Goal: Task Accomplishment & Management: Manage account settings

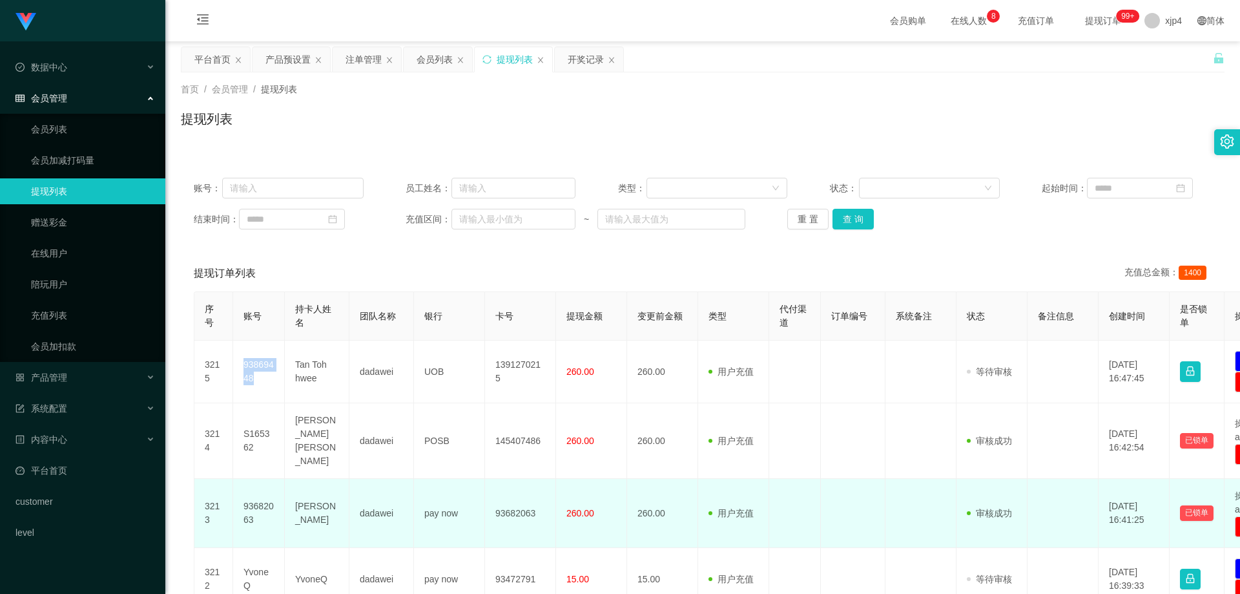
scroll to position [163, 0]
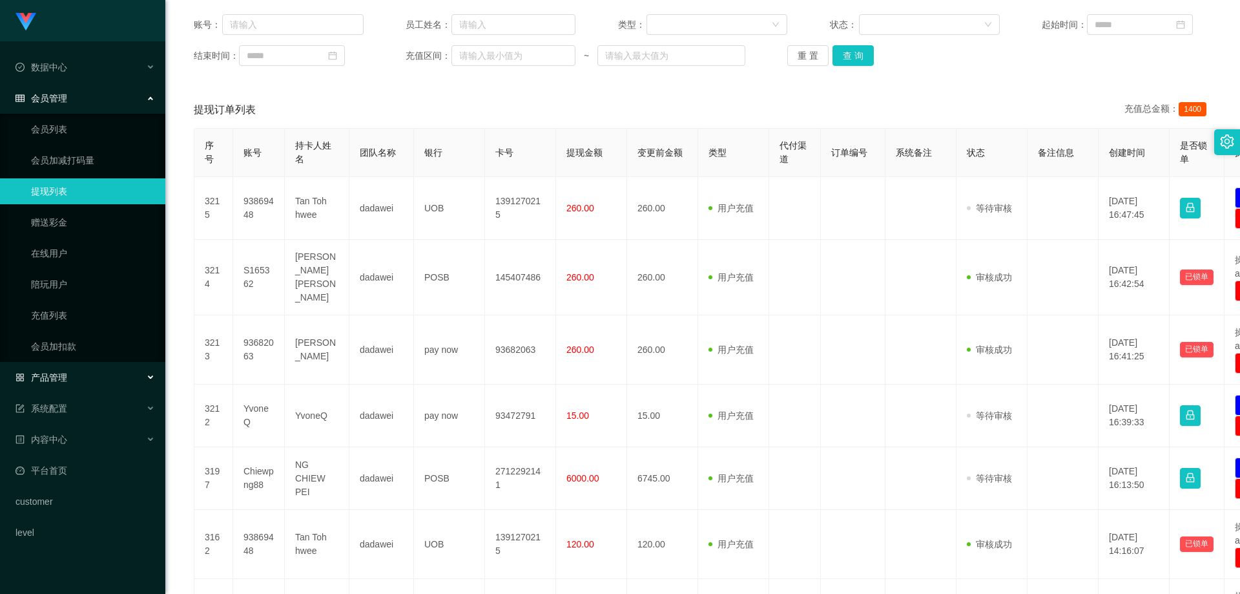
click at [70, 371] on div "产品管理" at bounding box center [82, 377] width 165 height 26
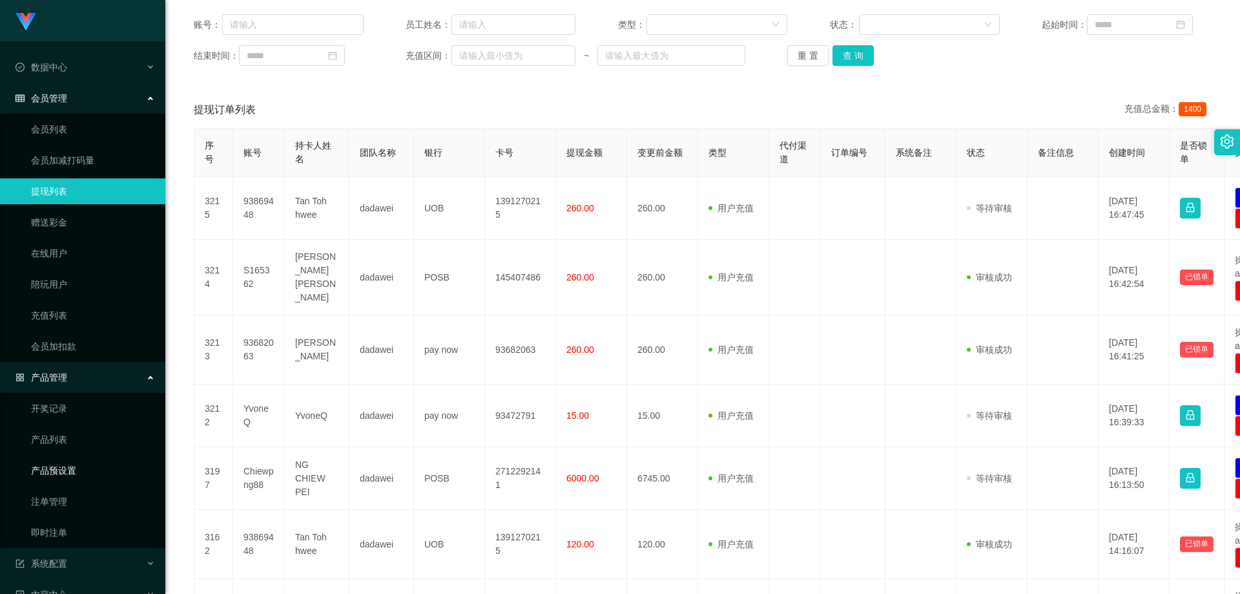
click at [57, 465] on link "产品预设置" at bounding box center [93, 470] width 124 height 26
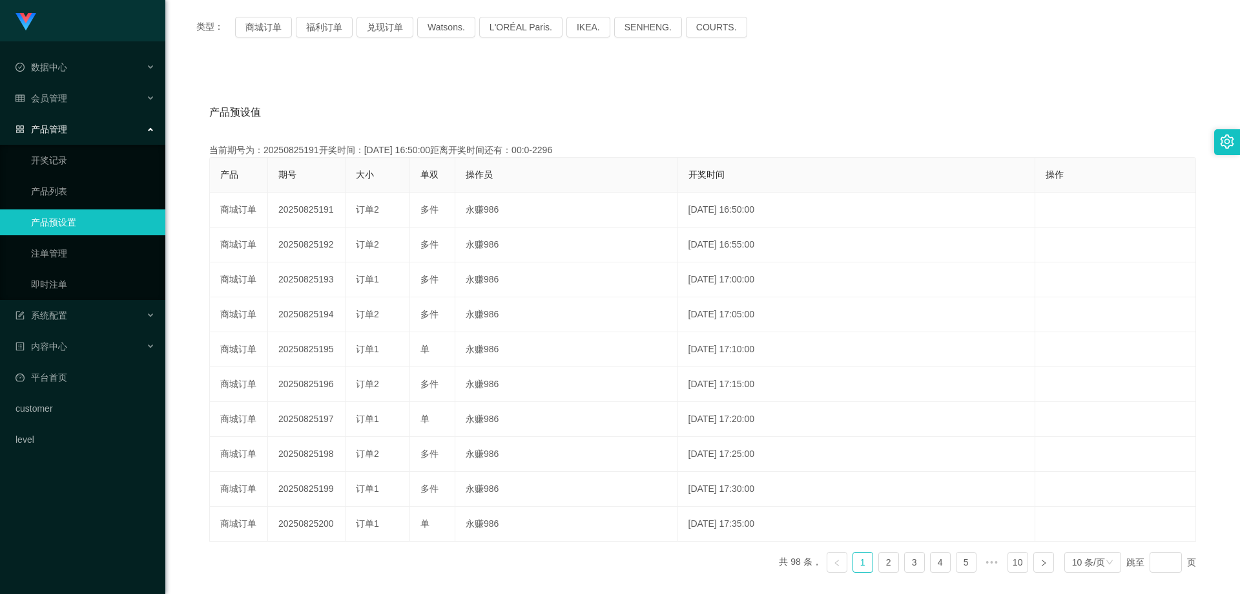
scroll to position [34, 0]
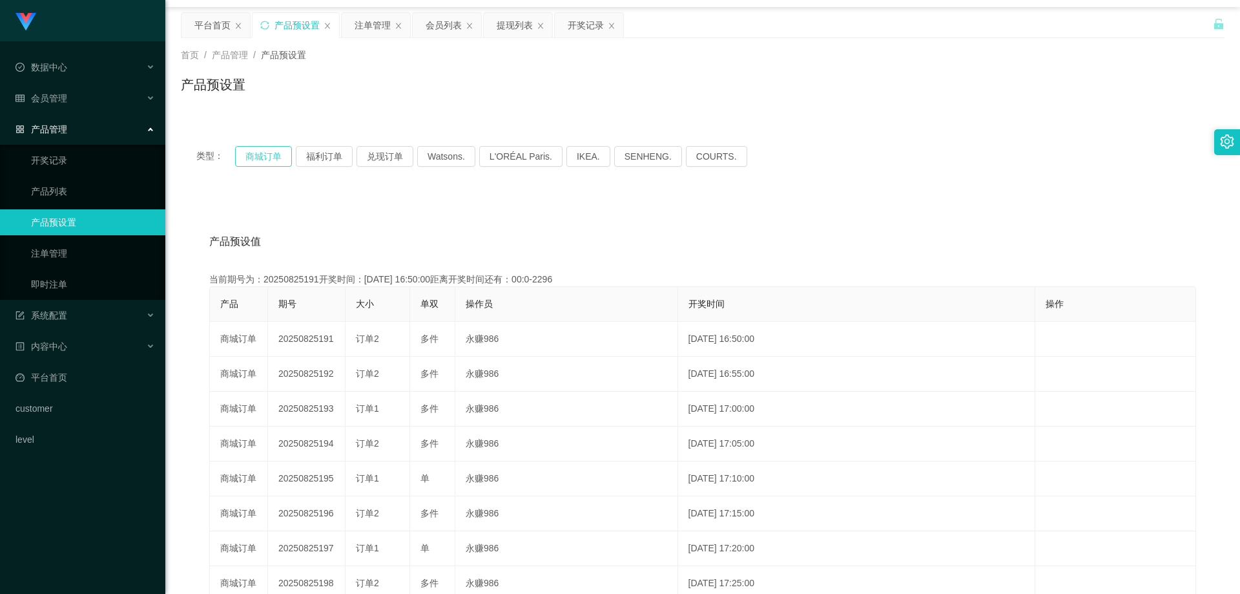
click at [267, 160] on button "商城订单" at bounding box center [263, 156] width 57 height 21
click at [60, 103] on span "会员管理" at bounding box center [42, 98] width 52 height 10
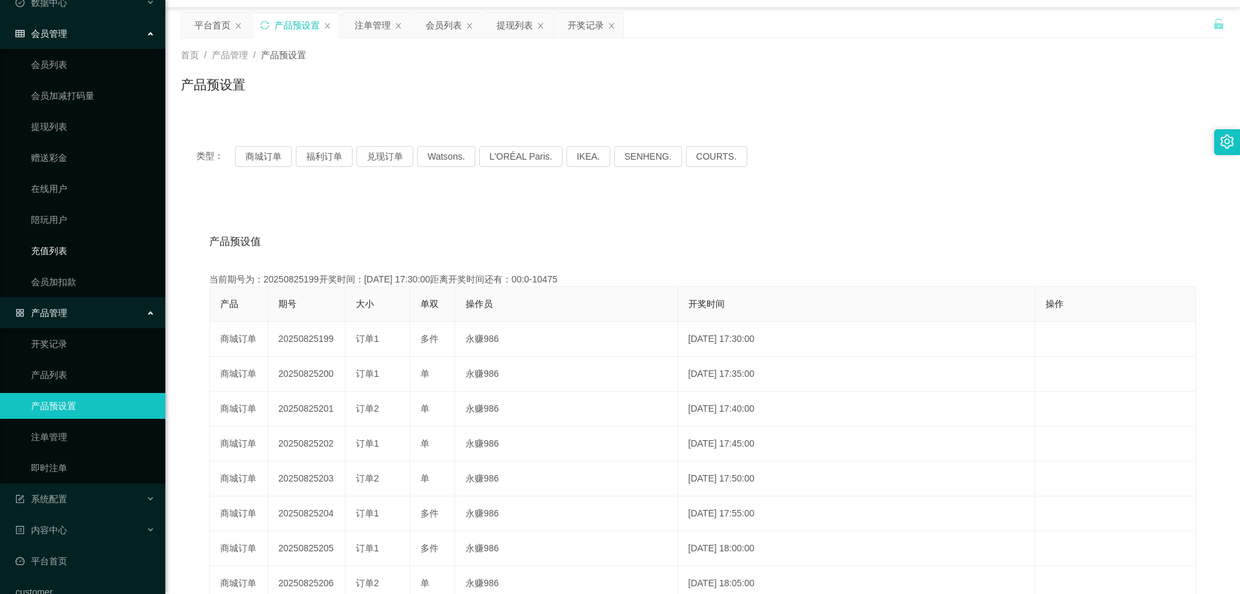
scroll to position [119, 0]
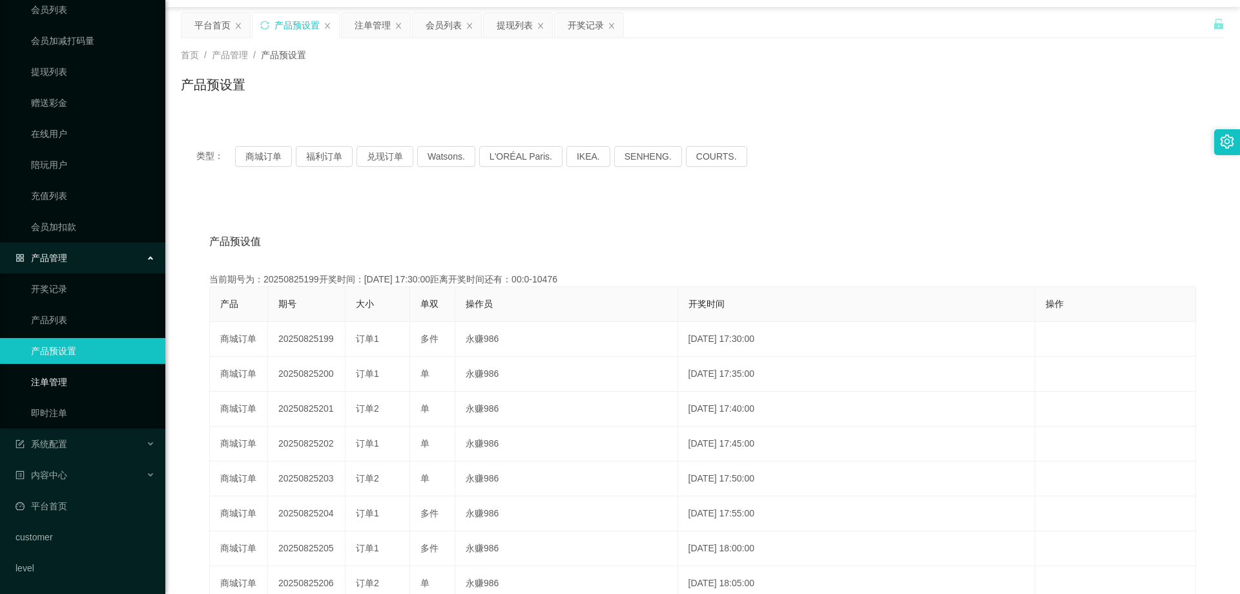
click at [61, 378] on link "注单管理" at bounding box center [93, 382] width 124 height 26
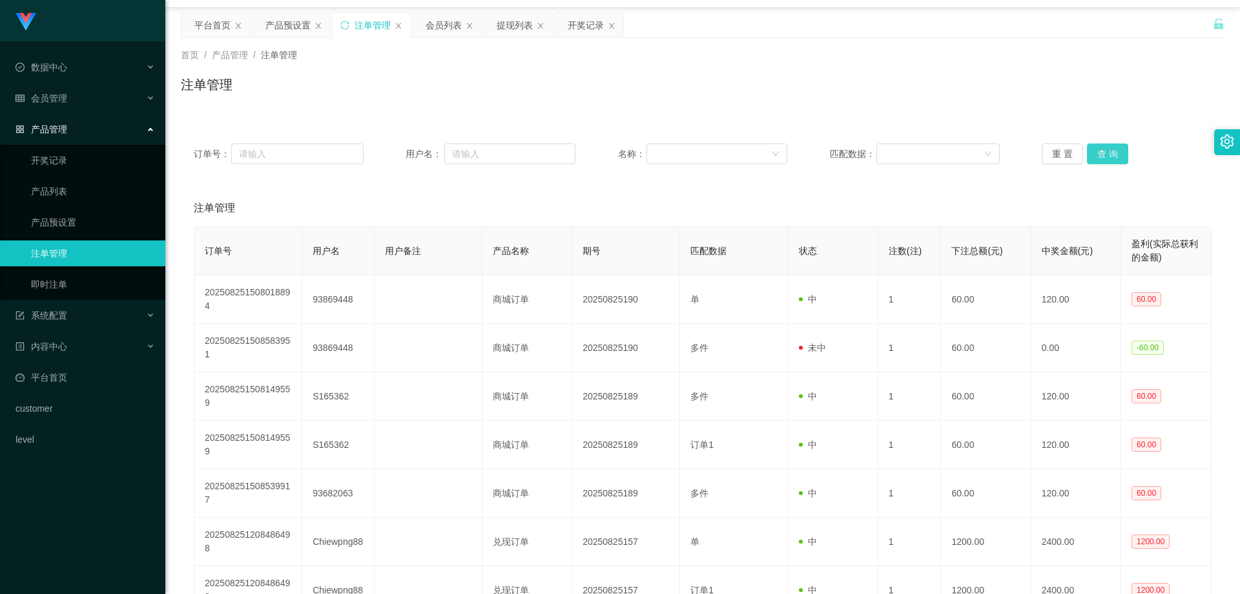
click at [1093, 161] on button "查 询" at bounding box center [1107, 153] width 41 height 21
click at [1093, 161] on div "重 置 查 询" at bounding box center [1127, 153] width 170 height 21
click at [1093, 161] on button "查 询" at bounding box center [1107, 153] width 41 height 21
click at [1093, 161] on div "重 置 查 询" at bounding box center [1127, 153] width 170 height 21
click at [1110, 154] on button "查 询" at bounding box center [1107, 153] width 41 height 21
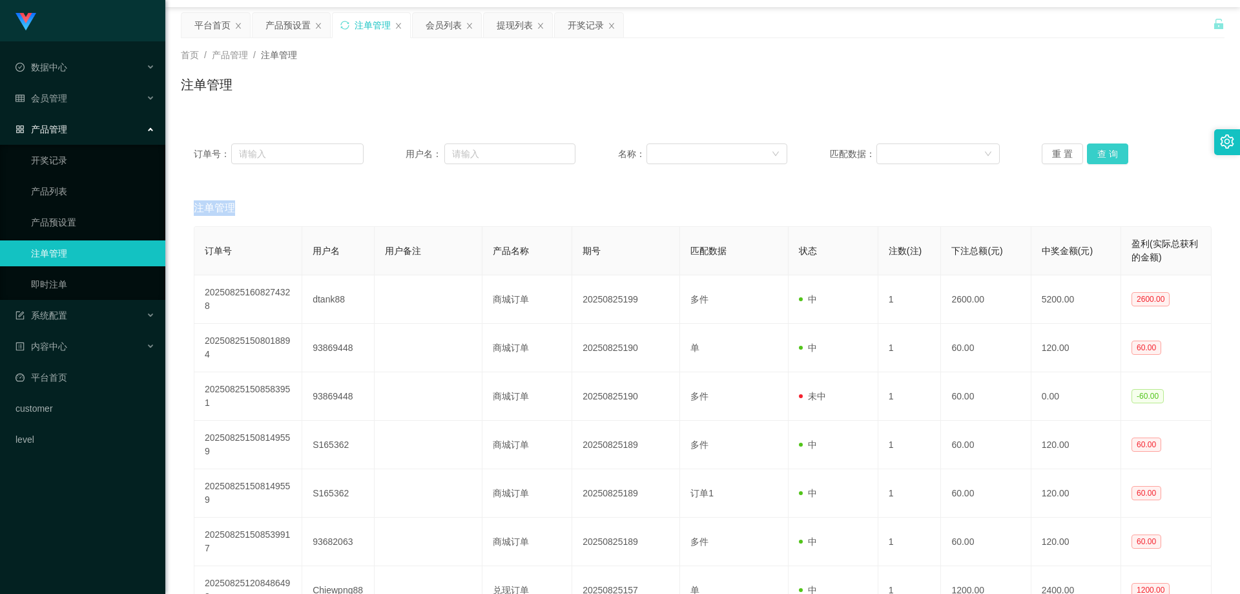
click at [1110, 154] on div "重 置 查 询" at bounding box center [1127, 153] width 170 height 21
click at [1110, 154] on button "查 询" at bounding box center [1107, 153] width 41 height 21
click at [1110, 154] on div "重 置 查 询" at bounding box center [1127, 153] width 170 height 21
click at [55, 101] on span "会员管理" at bounding box center [42, 98] width 52 height 10
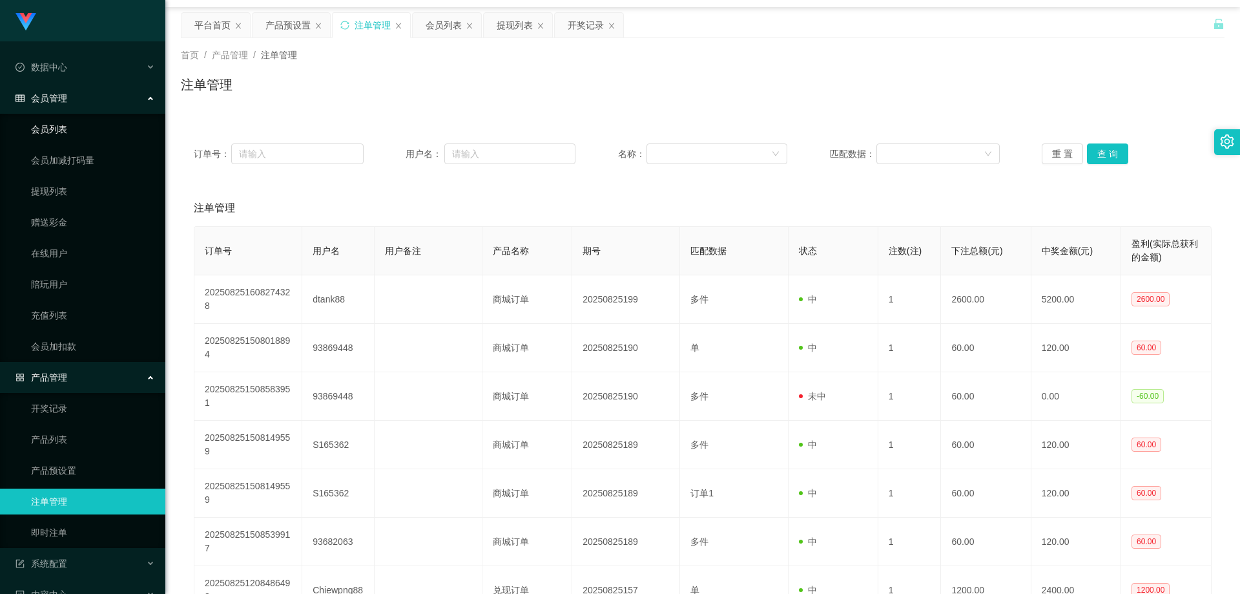
click at [63, 127] on link "会员列表" at bounding box center [93, 129] width 124 height 26
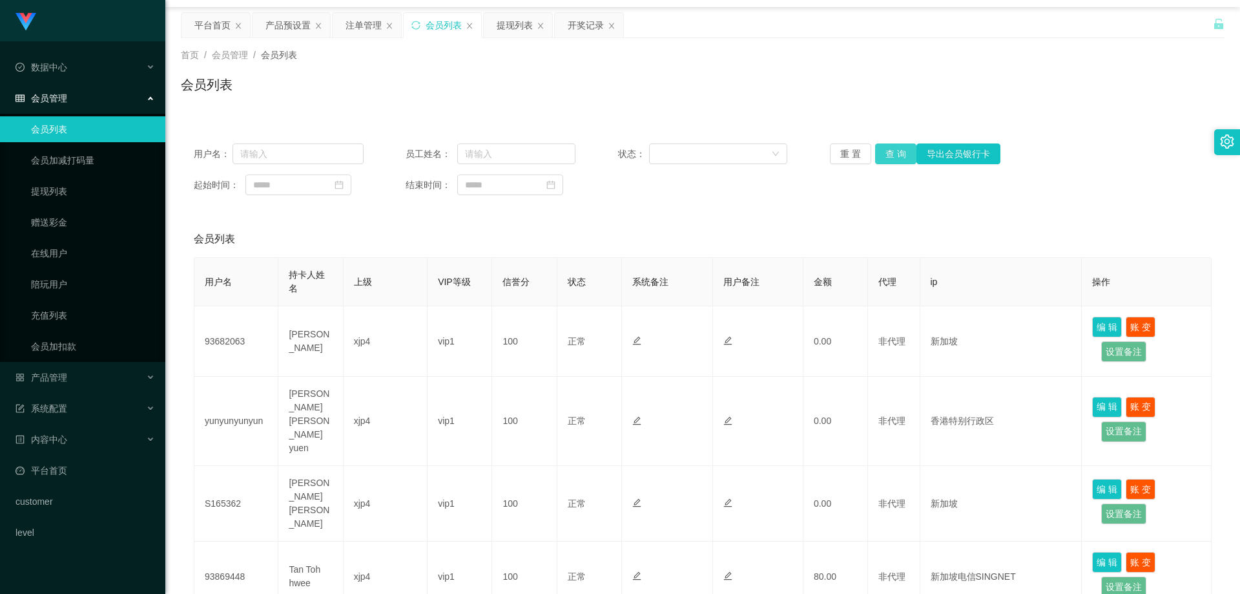
click at [898, 162] on button "查 询" at bounding box center [895, 153] width 41 height 21
click at [898, 162] on div "重 置 查 询 导出会员银行卡" at bounding box center [915, 153] width 170 height 21
click at [898, 162] on button "查 询" at bounding box center [895, 153] width 41 height 21
click at [898, 162] on div "重 置 查 询 导出会员银行卡" at bounding box center [915, 153] width 170 height 21
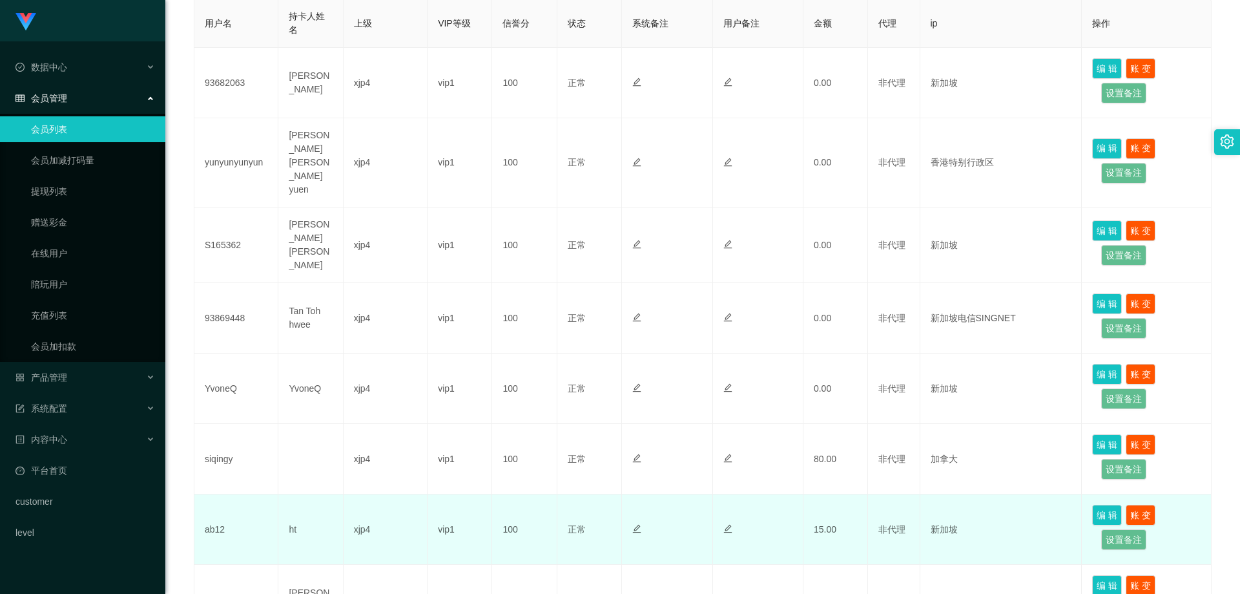
scroll to position [99, 0]
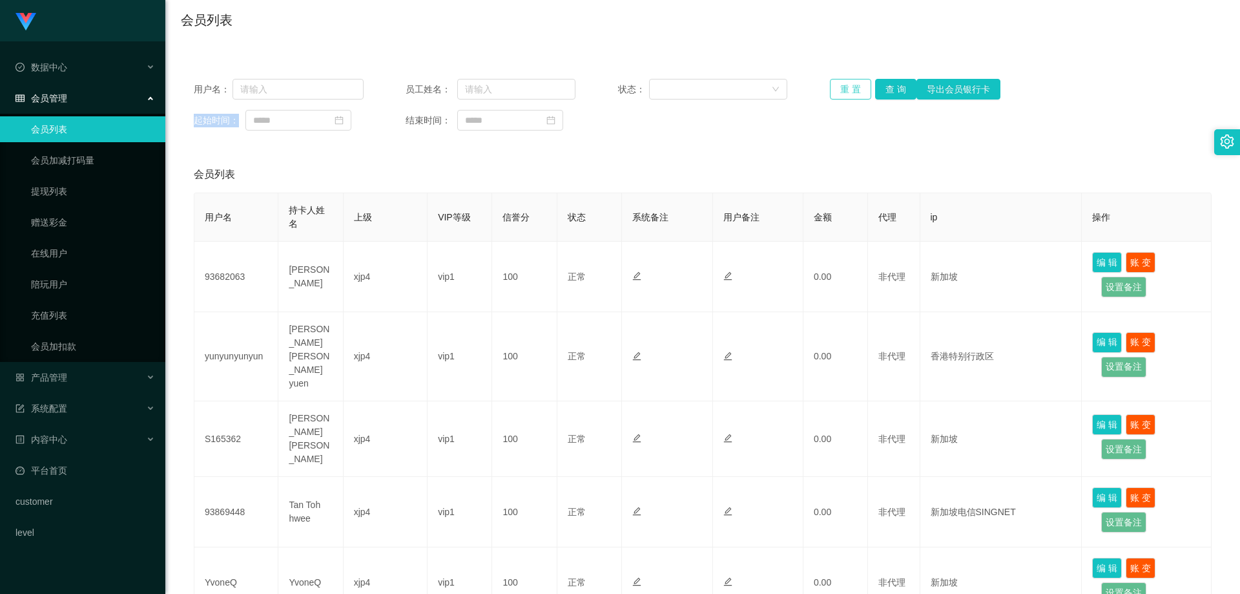
click at [845, 91] on button "重 置" at bounding box center [850, 89] width 41 height 21
click at [898, 89] on button "查 询" at bounding box center [895, 89] width 41 height 21
click at [898, 89] on div "重 置 查 询 导出会员银行卡" at bounding box center [915, 89] width 170 height 21
click at [898, 89] on button "查 询" at bounding box center [895, 89] width 41 height 21
click at [898, 89] on div "重 置 查 询 导出会员银行卡" at bounding box center [915, 89] width 170 height 21
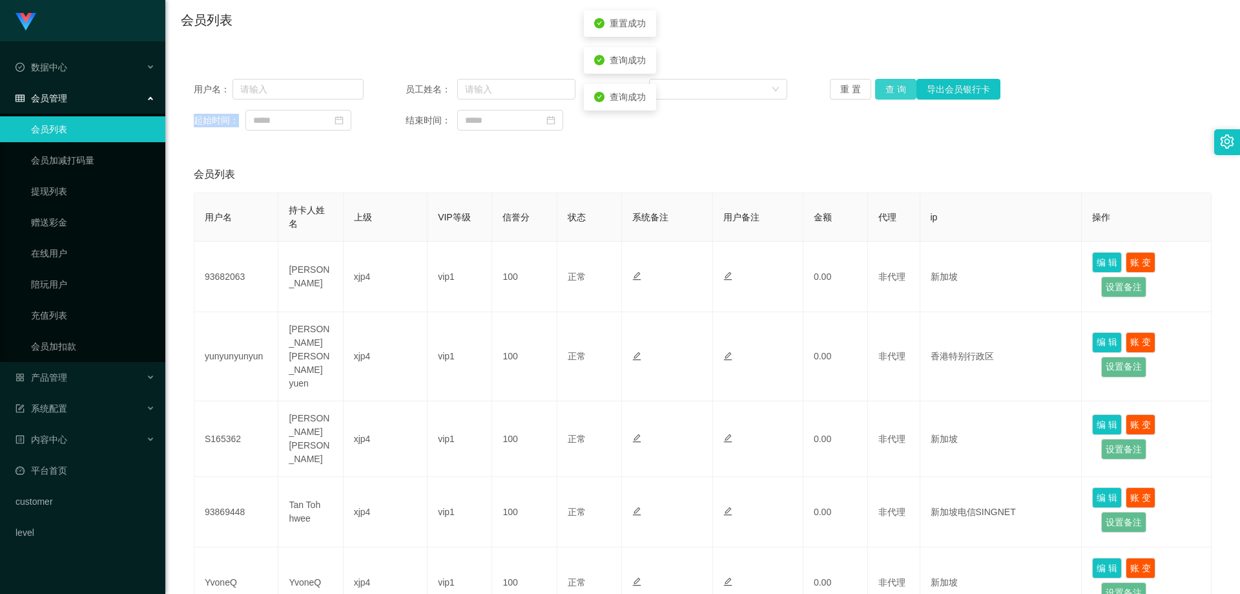
click at [898, 89] on button "查 询" at bounding box center [895, 89] width 41 height 21
click at [898, 89] on div "重 置 查 询 导出会员银行卡" at bounding box center [915, 89] width 170 height 21
click at [898, 89] on button "查 询" at bounding box center [895, 89] width 41 height 21
click at [898, 89] on div "重 置 查 询 导出会员银行卡" at bounding box center [915, 89] width 170 height 21
click at [898, 89] on button "查 询" at bounding box center [895, 89] width 41 height 21
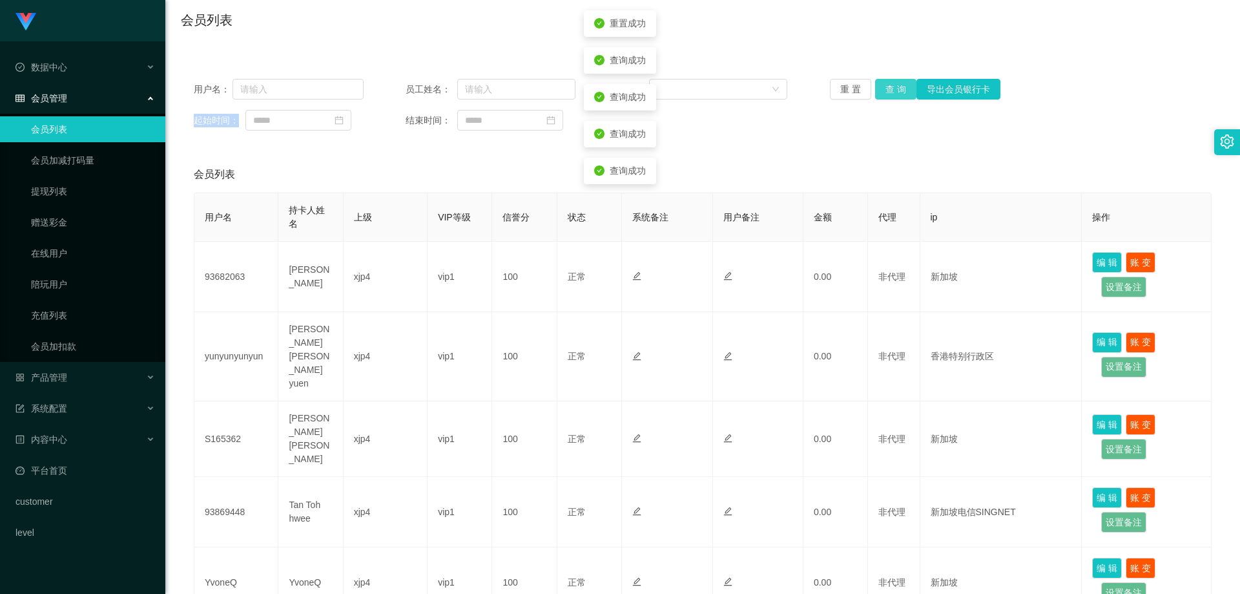
click at [898, 89] on div "重 置 查 询 导出会员银行卡" at bounding box center [915, 89] width 170 height 21
click at [898, 89] on button "查 询" at bounding box center [895, 89] width 41 height 21
click at [898, 89] on div "重 置 查 询 导出会员银行卡" at bounding box center [915, 89] width 170 height 21
click at [898, 89] on button "查 询" at bounding box center [895, 89] width 41 height 21
click at [898, 89] on div "重 置 查 询 导出会员银行卡" at bounding box center [915, 89] width 170 height 21
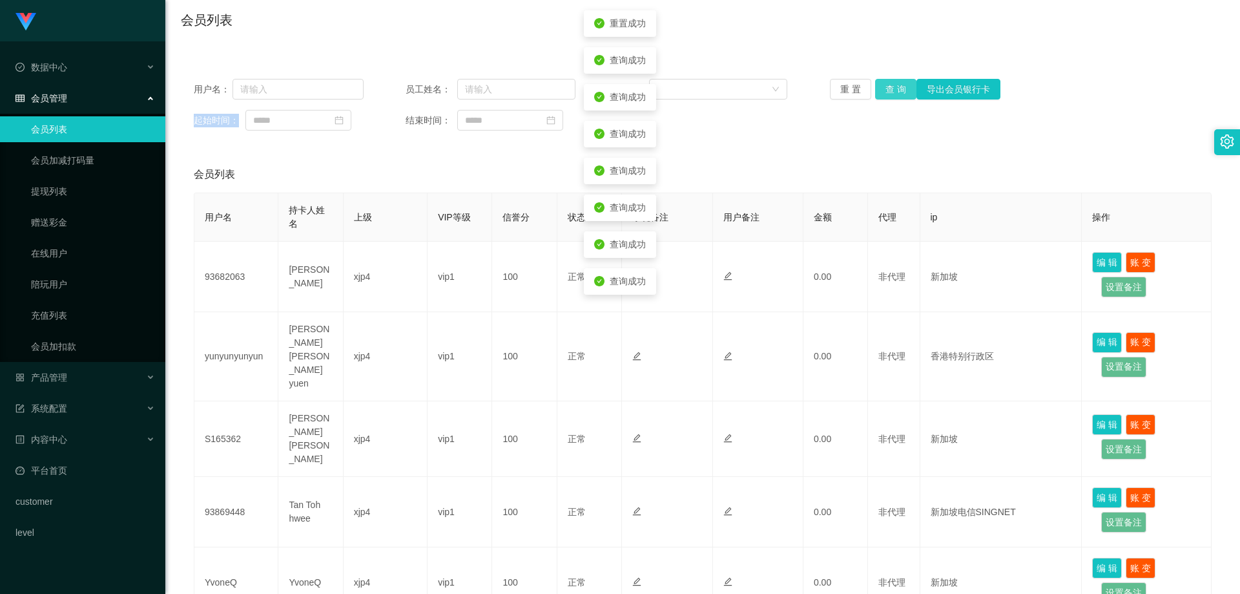
click at [898, 89] on button "查 询" at bounding box center [895, 89] width 41 height 21
click at [898, 89] on div "重 置 查 询 导出会员银行卡" at bounding box center [915, 89] width 170 height 21
click at [898, 89] on button "查 询" at bounding box center [895, 89] width 41 height 21
click at [898, 89] on div "重 置 查 询 导出会员银行卡" at bounding box center [915, 89] width 170 height 21
click at [898, 89] on button "查 询" at bounding box center [895, 89] width 41 height 21
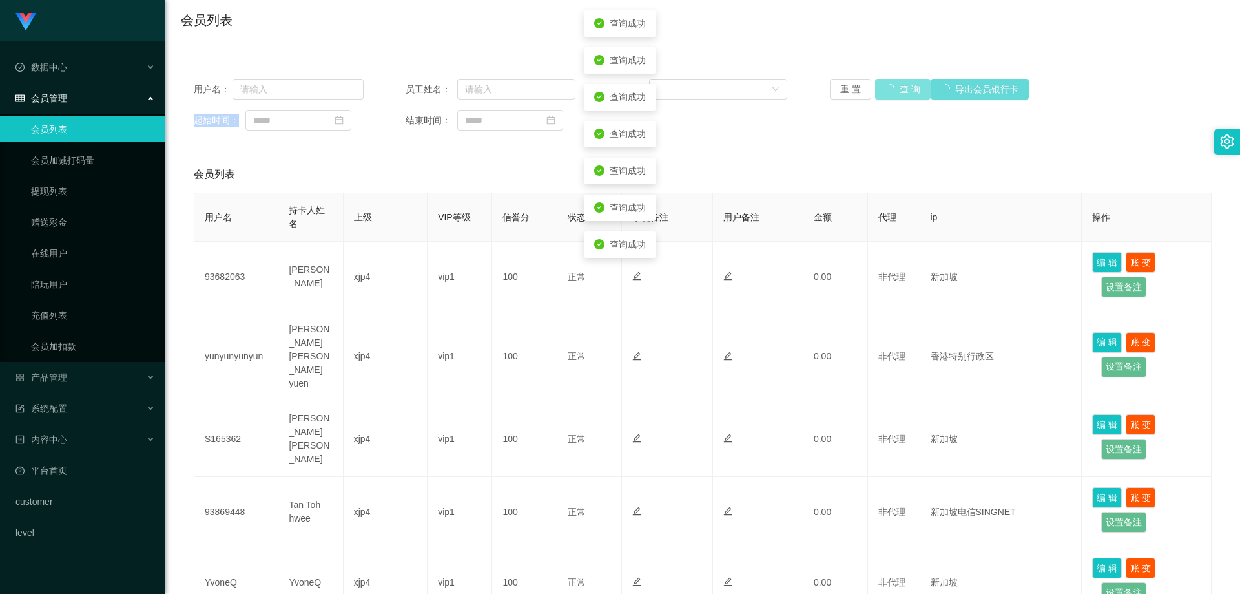
click at [898, 89] on div "重 置 查 询 导出会员银行卡" at bounding box center [915, 89] width 170 height 21
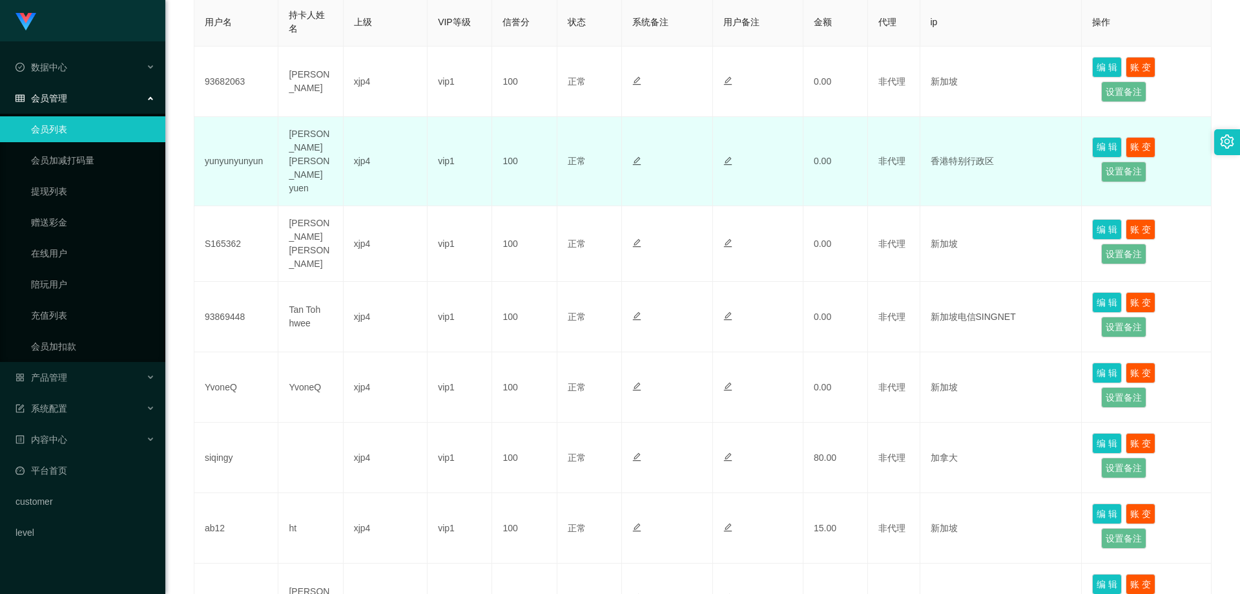
scroll to position [36, 0]
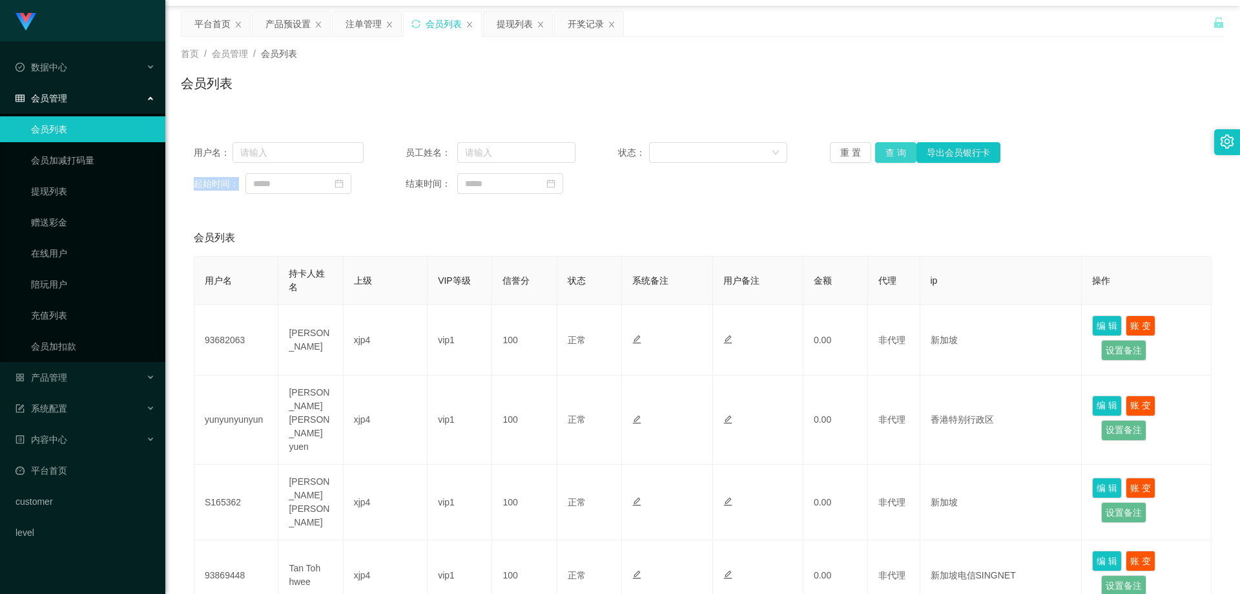
click at [904, 147] on button "查 询" at bounding box center [895, 152] width 41 height 21
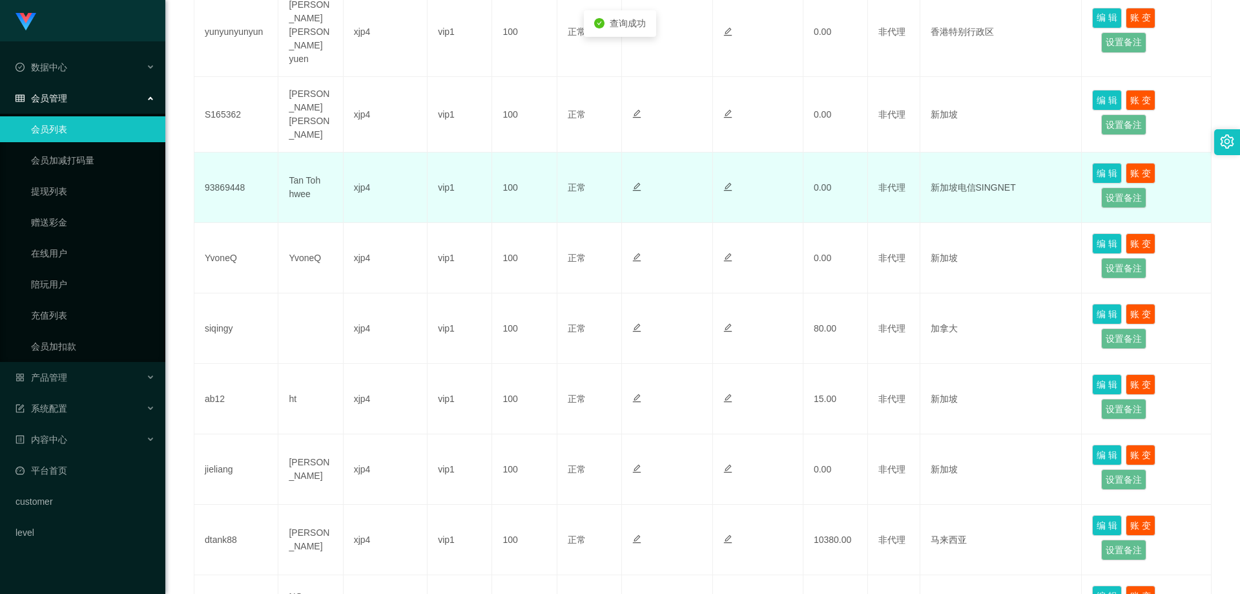
scroll to position [488, 0]
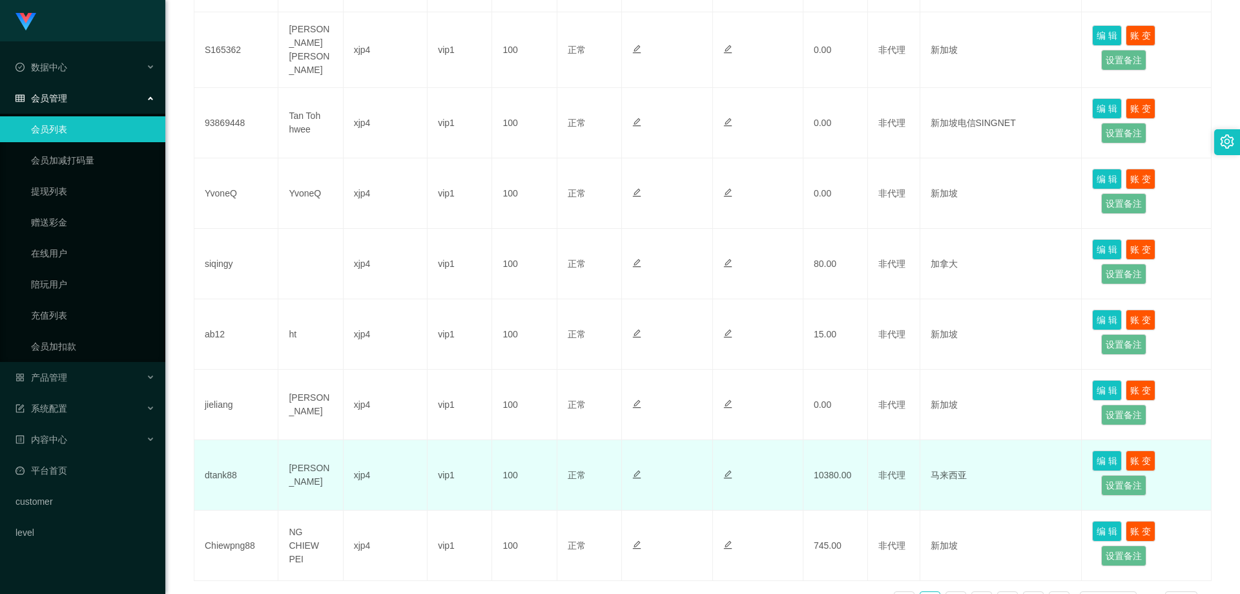
click at [946, 458] on td "马来西亚" at bounding box center [1001, 475] width 162 height 70
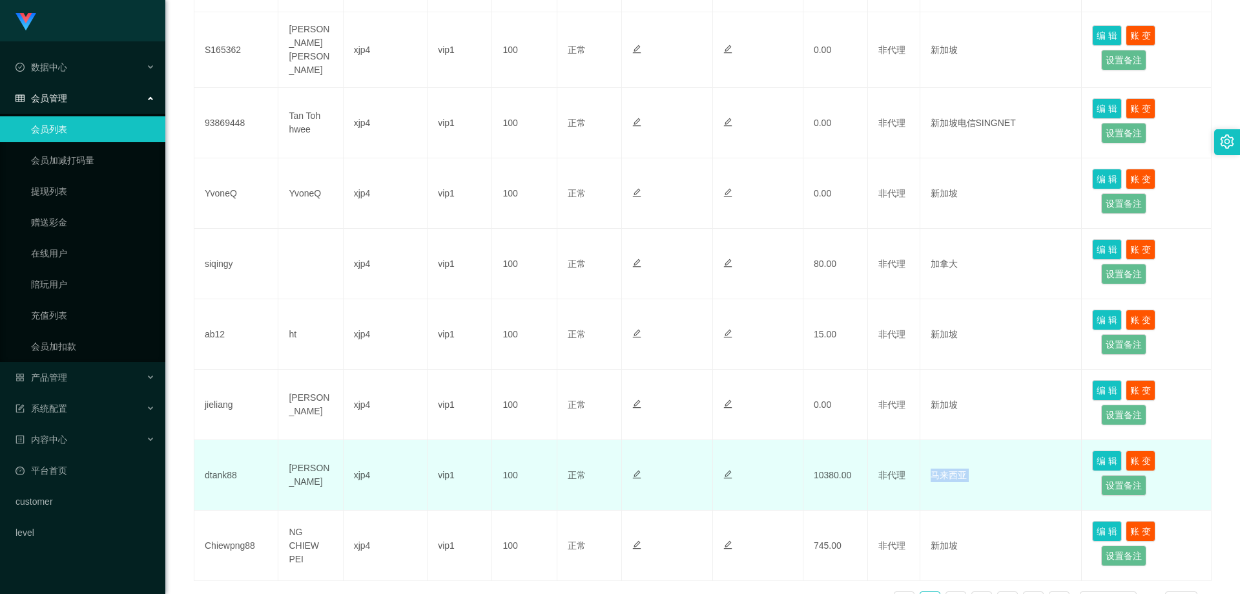
click at [946, 458] on td "马来西亚" at bounding box center [1001, 475] width 162 height 70
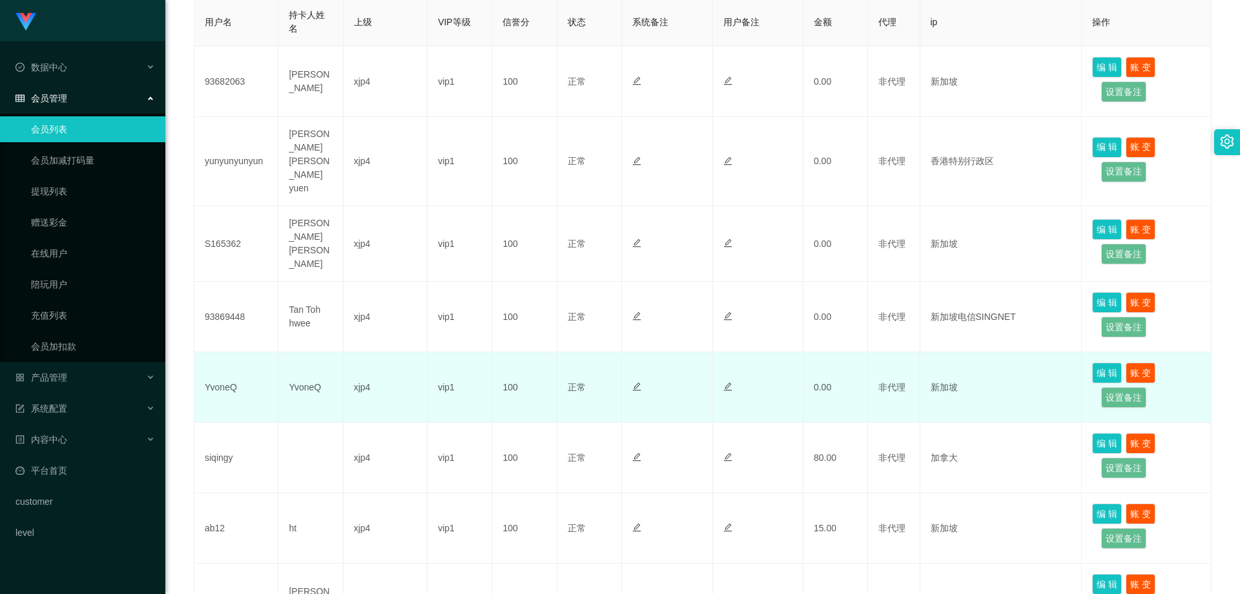
scroll to position [165, 0]
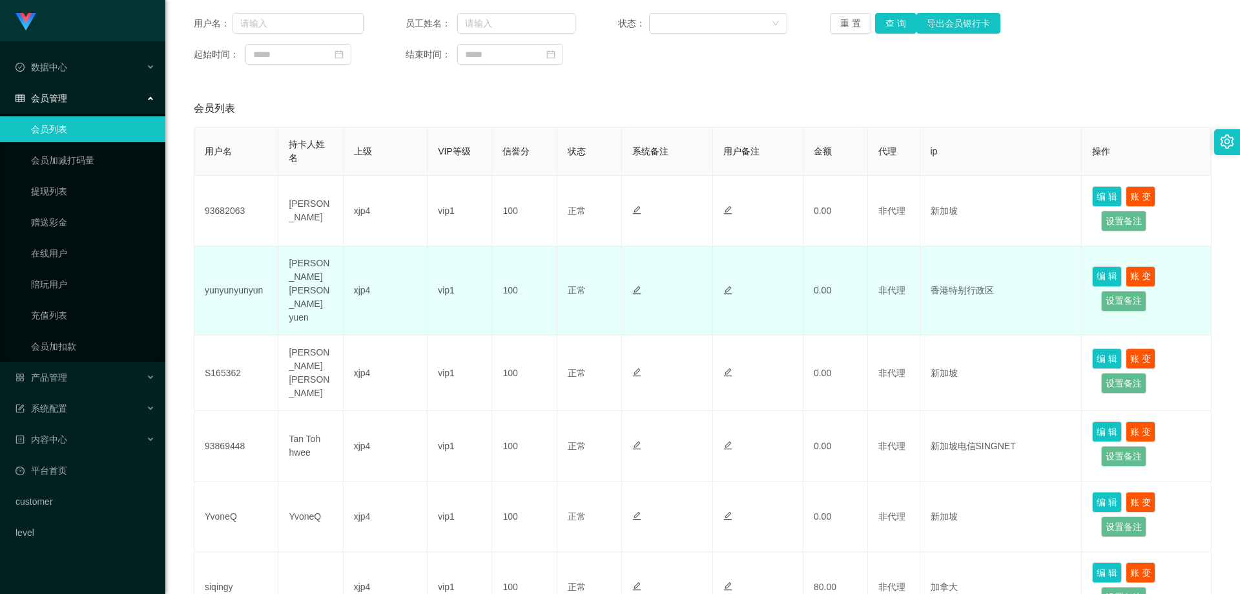
click at [302, 276] on td "[PERSON_NAME] [PERSON_NAME] yuen" at bounding box center [310, 290] width 65 height 89
copy td "[PERSON_NAME] [PERSON_NAME] yuen"
click at [248, 278] on td "yunyunyunyun" at bounding box center [236, 290] width 84 height 89
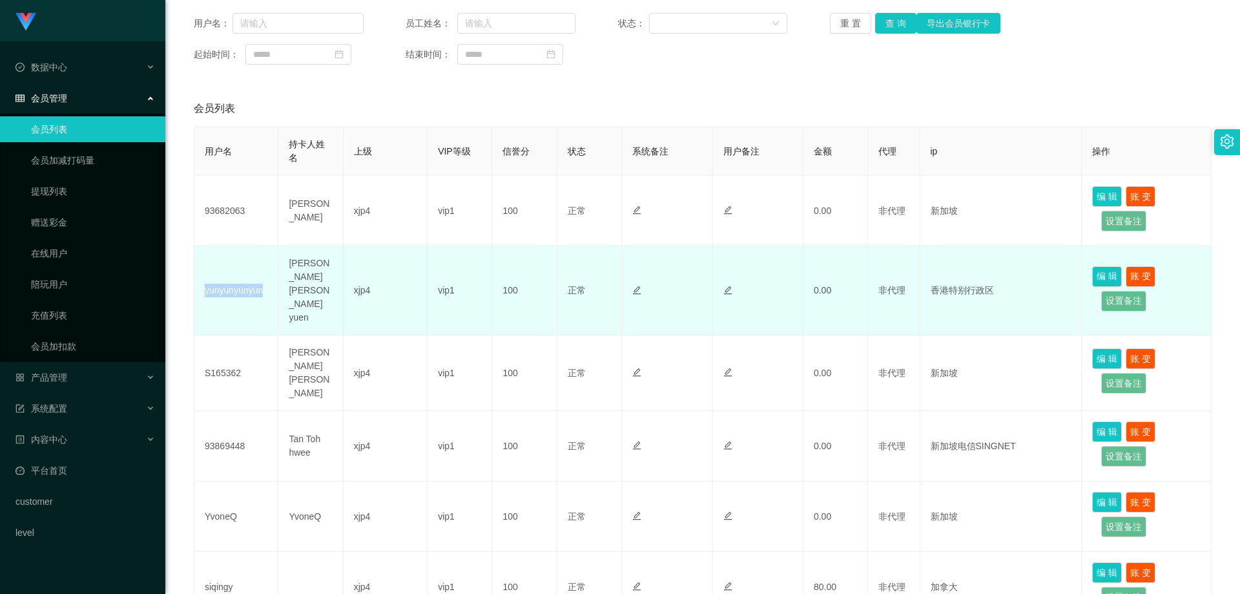
click at [248, 278] on td "yunyunyunyun" at bounding box center [236, 290] width 84 height 89
copy td "yunyunyunyun"
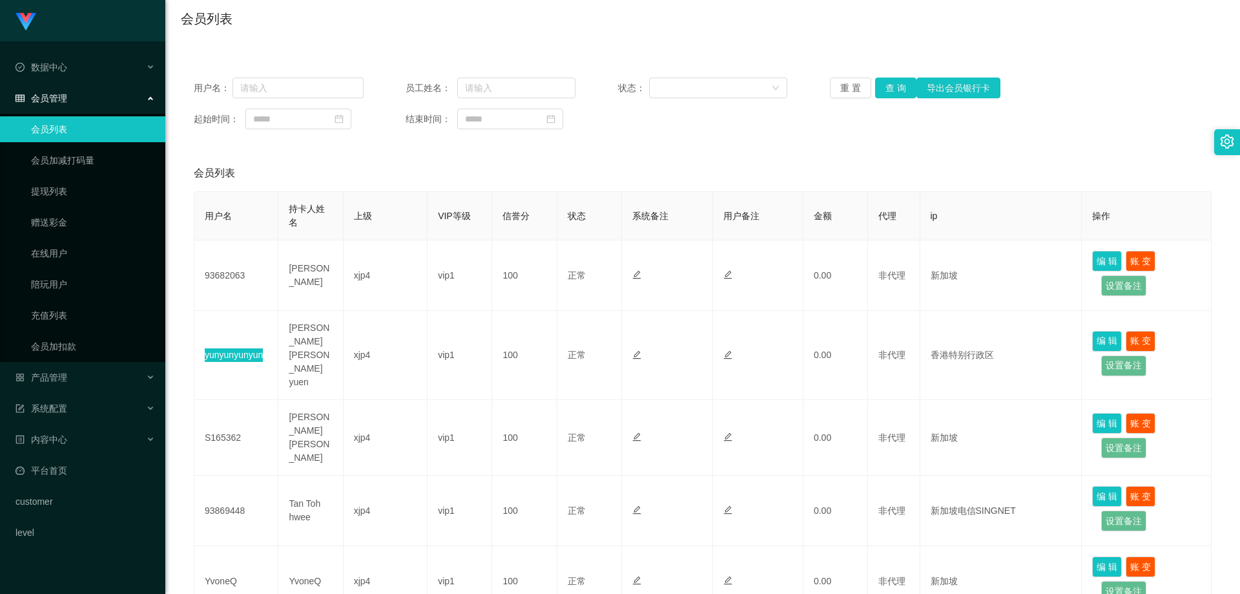
scroll to position [0, 0]
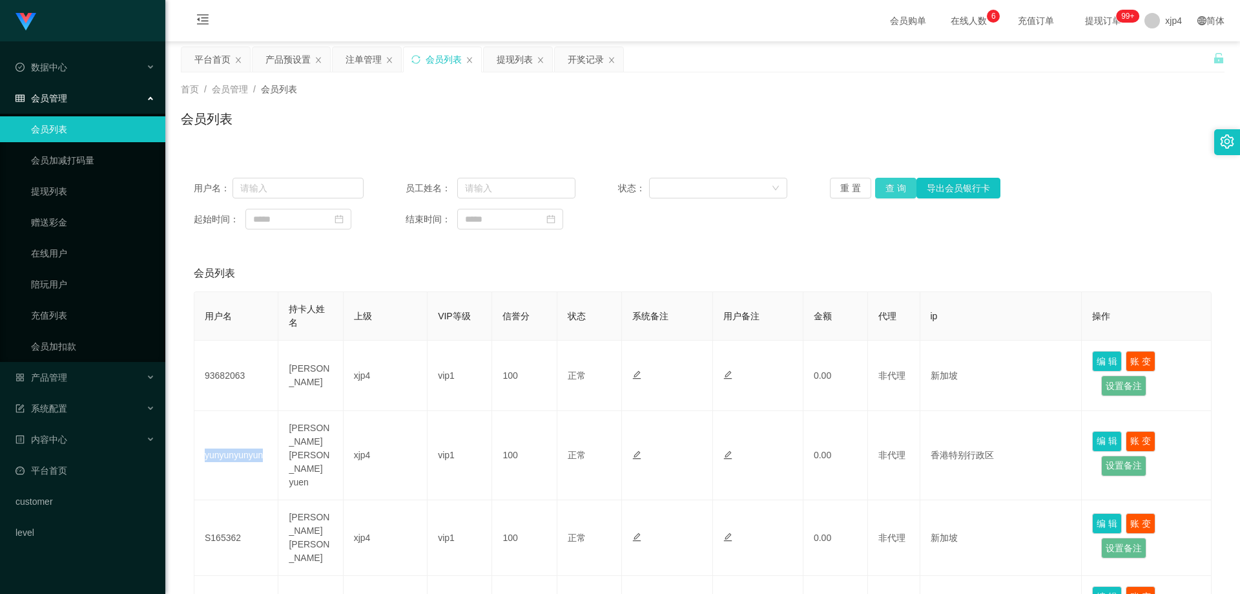
click at [902, 191] on button "查 询" at bounding box center [895, 188] width 41 height 21
click at [902, 191] on div "重 置 查 询 导出会员银行卡" at bounding box center [915, 188] width 170 height 21
click at [61, 191] on link "提现列表" at bounding box center [93, 191] width 124 height 26
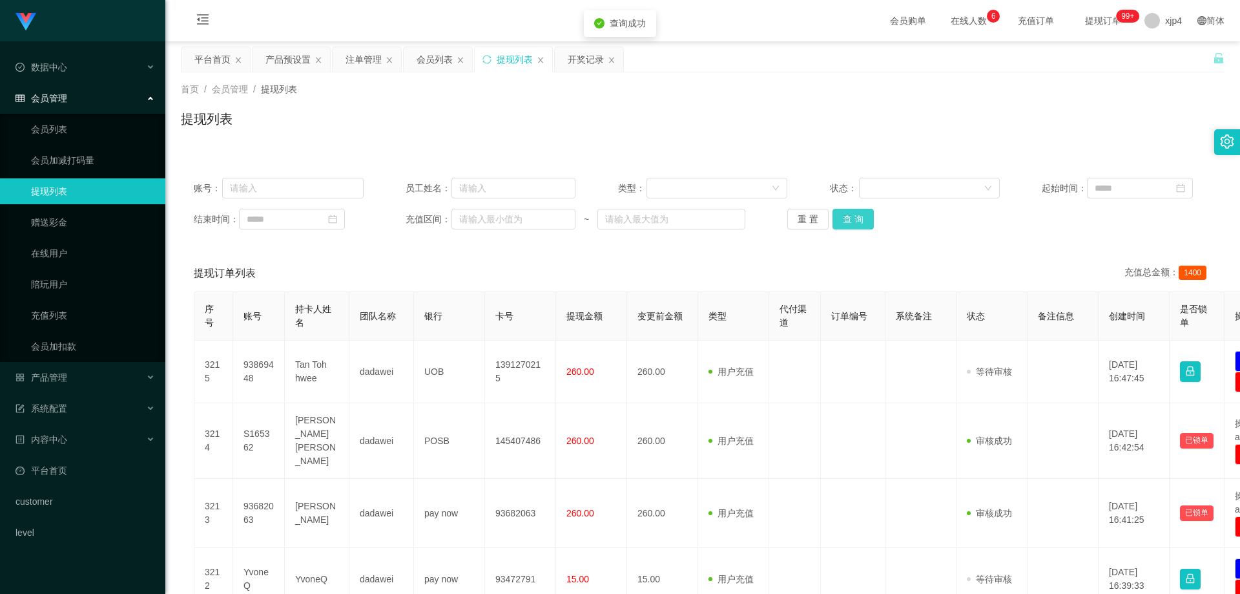
click at [839, 221] on button "查 询" at bounding box center [853, 219] width 41 height 21
click at [839, 221] on div "重 置 查 询" at bounding box center [872, 219] width 170 height 21
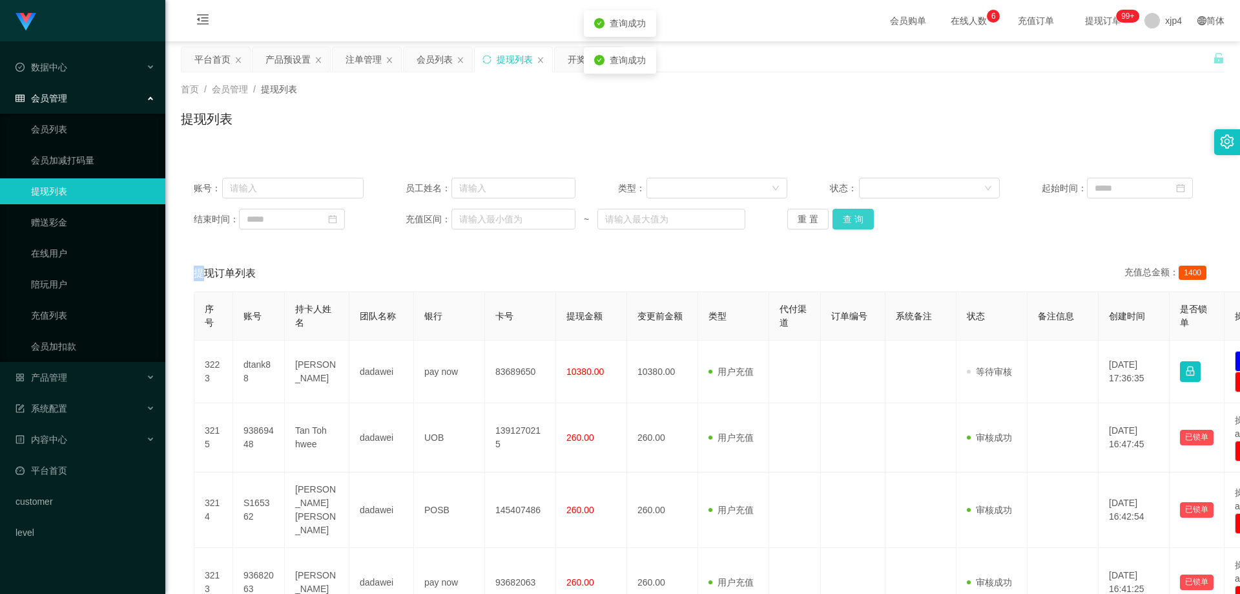
click at [839, 221] on button "查 询" at bounding box center [853, 219] width 41 height 21
